Goal: Task Accomplishment & Management: Use online tool/utility

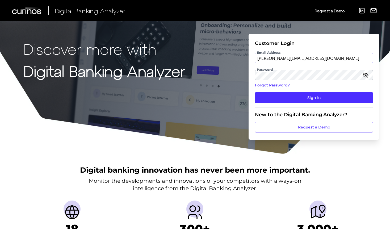
click at [270, 57] on input "[PERSON_NAME][EMAIL_ADDRESS][DOMAIN_NAME]" at bounding box center [314, 58] width 118 height 11
paste input "[PERSON_NAME].chrysostom"
type input "[PERSON_NAME][EMAIL_ADDRESS][DOMAIN_NAME]"
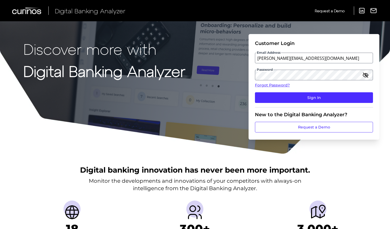
click at [362, 75] on icon "button" at bounding box center [365, 75] width 6 height 6
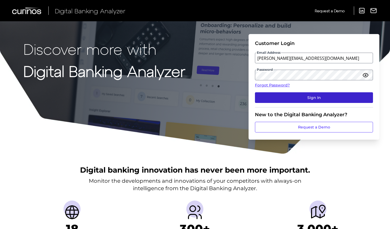
click at [300, 96] on button "Sign In" at bounding box center [314, 97] width 118 height 11
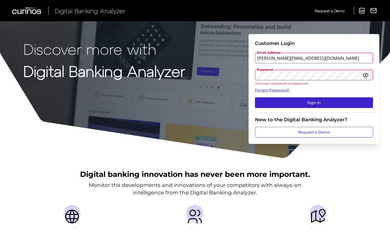
click at [297, 102] on button "Sign In" at bounding box center [314, 102] width 118 height 11
click at [290, 102] on button "Sign In" at bounding box center [314, 102] width 118 height 11
click at [299, 100] on button "Sign In" at bounding box center [314, 102] width 118 height 11
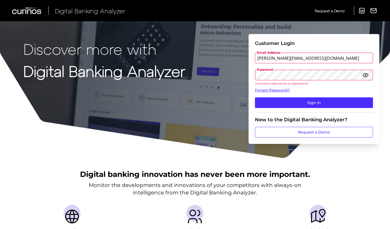
click at [236, 92] on div "Discover more with Digital Banking Analyzer Customer Login Email Address [PERSO…" at bounding box center [195, 79] width 390 height 158
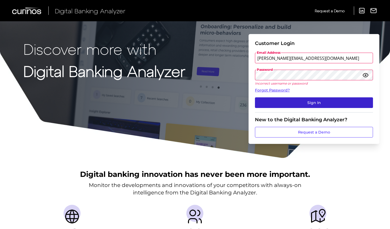
click at [332, 99] on button "Sign In" at bounding box center [314, 102] width 118 height 11
